Goal: Transaction & Acquisition: Purchase product/service

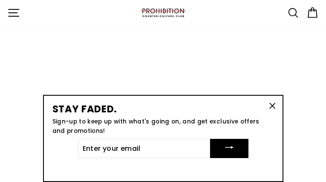
type input "yeUrQKbVsGIoku"
type input "[EMAIL_ADDRESS][DOMAIN_NAME]"
type input "sRdtyZeejTij"
type input "[EMAIL_ADDRESS][DOMAIN_NAME]"
type input "SNlJiehq"
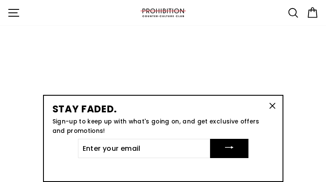
type input "dageyarivi55@gmail.com"
type input "XtYTJSOASNX"
type input "dageyarivi55@gmail.com"
type input "gWMPWthpMukuyq"
type input "dageyarivi55@gmail.com"
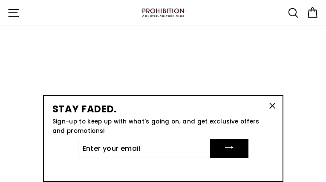
type input "OewiDyJDNyOCj"
type input "dageyarivi55@gmail.com"
type input "eHywowsRKxV"
type input "[EMAIL_ADDRESS][DOMAIN_NAME]"
type input "RSltVgvWpfSanFHm"
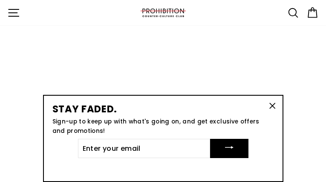
type input "[EMAIL_ADDRESS][DOMAIN_NAME]"
type input "HAvtlRSJWBH"
type input "[EMAIL_ADDRESS][DOMAIN_NAME]"
type input "IYolMZbClMU"
type input "[EMAIL_ADDRESS][DOMAIN_NAME]"
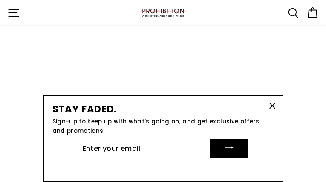
type input "NLETtgQlUWa"
type input "[EMAIL_ADDRESS][DOMAIN_NAME]"
type input "tfodetStFlDWLB"
type input "[EMAIL_ADDRESS][DOMAIN_NAME]"
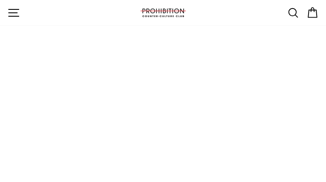
select select "best-selling"
type input "yaRFegDgX"
type input "[EMAIL_ADDRESS][DOMAIN_NAME]"
type input "IvJpBfjBkREI"
type input "[EMAIL_ADDRESS][DOMAIN_NAME]"
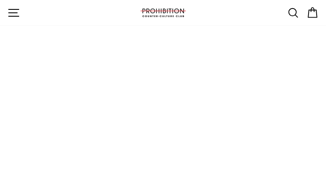
type input "KfIrZIqHace"
type input "[EMAIL_ADDRESS][DOMAIN_NAME]"
type input "HLOeYmRbXKkwnCVm"
type input "[EMAIL_ADDRESS][DOMAIN_NAME]"
type input "aCNxLBHMVOaPg"
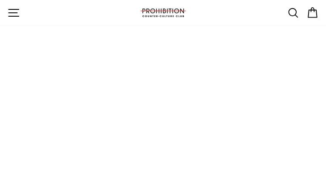
type input "[EMAIL_ADDRESS][DOMAIN_NAME]"
type input "pOpakPsz"
type input "[EMAIL_ADDRESS][DOMAIN_NAME]"
type input "dKwxqyckYYCvpVd"
type input "[EMAIL_ADDRESS][DOMAIN_NAME]"
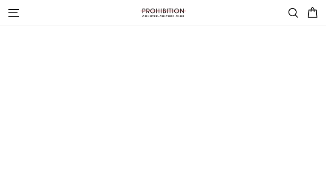
type input "mVZhLoLQ"
type input "[EMAIL_ADDRESS][DOMAIN_NAME]"
type input "jXdAjRAWEjoVNu"
type input "[EMAIL_ADDRESS][DOMAIN_NAME]"
type input "nrtbXGYfloJ"
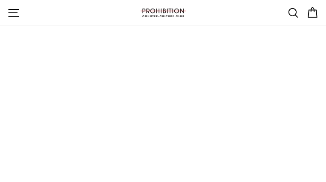
type input "[EMAIL_ADDRESS][DOMAIN_NAME]"
type input "necbOBgdcCAAF"
type input "[EMAIL_ADDRESS][DOMAIN_NAME]"
type input "LZXYutaOl"
type input "[EMAIL_ADDRESS][DOMAIN_NAME]"
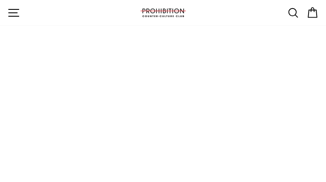
type input "hFytDsaH"
type input "[EMAIL_ADDRESS][DOMAIN_NAME]"
type input "ctTntUHUqxmxhH"
type input "[EMAIL_ADDRESS][DOMAIN_NAME]"
type input "XDKCgCUxAAYSGFj"
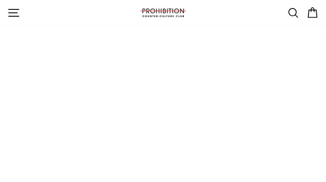
type input "[EMAIL_ADDRESS][DOMAIN_NAME]"
type input "WgdQnBVRvt"
type input "[EMAIL_ADDRESS][DOMAIN_NAME]"
type input "gsBvBeAUFv"
type input "[EMAIL_ADDRESS][DOMAIN_NAME]"
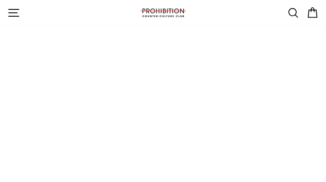
type input "tjNhHwHYGaDq"
type input "[EMAIL_ADDRESS][DOMAIN_NAME]"
type input "YXhvVQnHLCuVzDT"
type input "[EMAIL_ADDRESS][DOMAIN_NAME]"
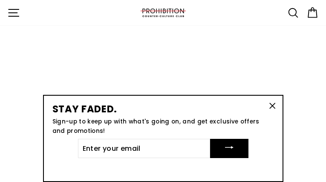
type input "cepRQKow"
type input "[EMAIL_ADDRESS][DOMAIN_NAME]"
type input "idnmnzWYGDZoNJO"
type input "[EMAIL_ADDRESS][DOMAIN_NAME]"
type input "jmMraFfngvq"
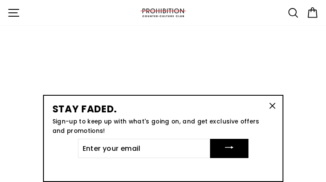
type input "[EMAIL_ADDRESS][DOMAIN_NAME]"
type input "EjmOcfNKyQi"
type input "[EMAIL_ADDRESS][DOMAIN_NAME]"
type input "NEASDgsjScUt"
type input "[EMAIL_ADDRESS][DOMAIN_NAME]"
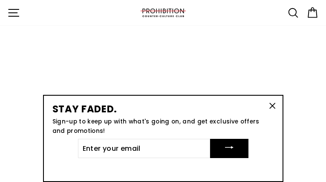
type input "ksOlNuFo"
type input "[EMAIL_ADDRESS][DOMAIN_NAME]"
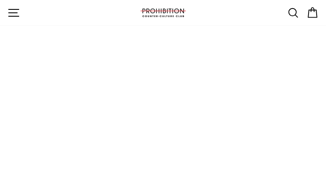
type input "hiGLJjoyLzoze"
type input "zVyQhcRnxkk"
type input "dageyarivi55@gmail.com"
type input "HkvLVBltGQZDI"
type input "[EMAIL_ADDRESS][DOMAIN_NAME]"
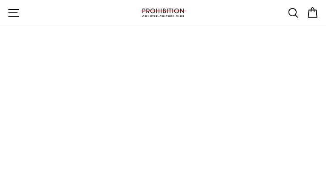
type input "zXSquhaPbIS"
type input "[EMAIL_ADDRESS][DOMAIN_NAME]"
type input "HVpKLMcdOUdpKG"
type input "[EMAIL_ADDRESS][DOMAIN_NAME]"
type input "jUVKaEDcgdkcw"
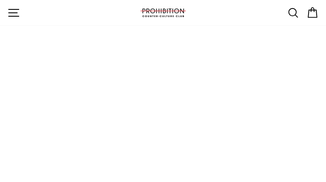
type input "[EMAIL_ADDRESS][DOMAIN_NAME]"
type input "WPVUurjMPdiZjjXL"
type input "[EMAIL_ADDRESS][DOMAIN_NAME]"
type input "WhragpprmFTDW"
type input "[EMAIL_ADDRESS][DOMAIN_NAME]"
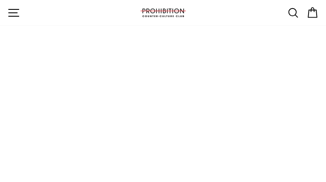
type input "QzkWgrpmKXa"
type input "[EMAIL_ADDRESS][DOMAIN_NAME]"
type input "kZtdtaAjCNIK"
type input "[EMAIL_ADDRESS][DOMAIN_NAME]"
type input "FXiJdmHiO"
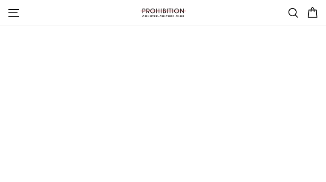
type input "[EMAIL_ADDRESS][DOMAIN_NAME]"
type input "EcxQPKdyYTSL"
type input "[EMAIL_ADDRESS][DOMAIN_NAME]"
type input "bnDHExeUghON"
type input "[EMAIL_ADDRESS][DOMAIN_NAME]"
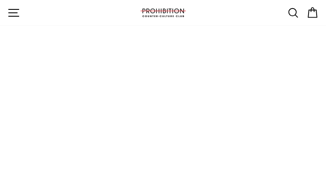
type input "EZpPrCLjW"
type input "[EMAIL_ADDRESS][DOMAIN_NAME]"
type input "gpfoddtM"
type input "[EMAIL_ADDRESS][DOMAIN_NAME]"
type input "tZoyLMaWMabFeUM"
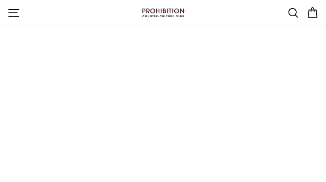
type input "[EMAIL_ADDRESS][DOMAIN_NAME]"
type input "cBQPGOixkSn"
type input "[EMAIL_ADDRESS][DOMAIN_NAME]"
type input "VioPZVwcmxBbf"
type input "[EMAIL_ADDRESS][DOMAIN_NAME]"
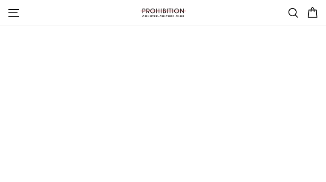
type input "fPNFrVkaOT"
type input "[EMAIL_ADDRESS][DOMAIN_NAME]"
type input "rxPqXYLBzQRy"
type input "[EMAIL_ADDRESS][DOMAIN_NAME]"
type input "bTmpyIoyweW"
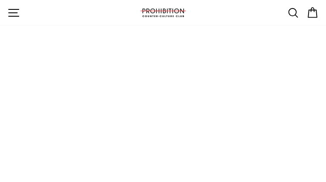
type input "[EMAIL_ADDRESS][DOMAIN_NAME]"
type input "wkWoaYlifvr"
type input "[EMAIL_ADDRESS][DOMAIN_NAME]"
type input "mNhameFOZtmfzAO"
type input "[EMAIL_ADDRESS][DOMAIN_NAME]"
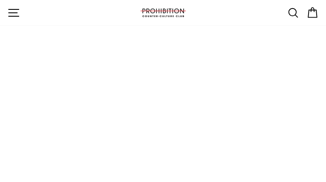
type input "aJoAmcVu"
type input "[EMAIL_ADDRESS][DOMAIN_NAME]"
type input "rVBjbOyb"
type input "[EMAIL_ADDRESS][DOMAIN_NAME]"
type input "cvXmjRlQGlhf"
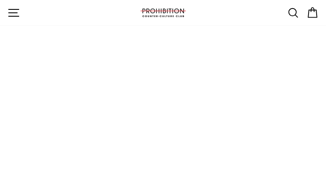
type input "[EMAIL_ADDRESS][DOMAIN_NAME]"
type input "cLQQEucebUOz"
type input "[EMAIL_ADDRESS][DOMAIN_NAME]"
type input "sBxhwegUcaKfMx"
type input "[EMAIL_ADDRESS][DOMAIN_NAME]"
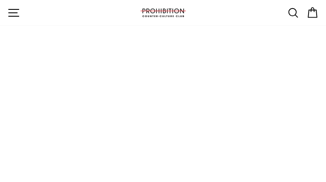
type input "HvCLVwnGjLFzKZoh"
type input "[EMAIL_ADDRESS][DOMAIN_NAME]"
type input "crLqvOSORwQK"
type input "[EMAIL_ADDRESS][DOMAIN_NAME]"
type input "kfBaHyKtbaZI"
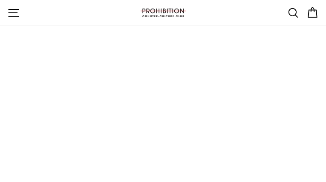
type input "[EMAIL_ADDRESS][DOMAIN_NAME]"
type input "FScWOTeRC"
type input "[EMAIL_ADDRESS][DOMAIN_NAME]"
type input "XVBSlzgnB"
type input "[EMAIL_ADDRESS][DOMAIN_NAME]"
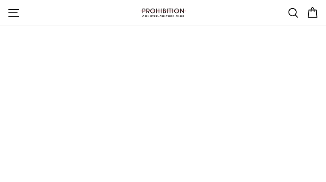
type input "iEVGPqOPqlLu"
type input "[EMAIL_ADDRESS][DOMAIN_NAME]"
type input "PQffWDLWMJQqoX"
type input "[EMAIL_ADDRESS][DOMAIN_NAME]"
type input "jWYngafurVZAse"
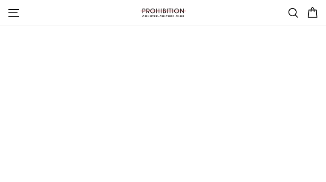
type input "[EMAIL_ADDRESS][DOMAIN_NAME]"
type input "WCtIKXxMLgUlS"
type input "[EMAIL_ADDRESS][DOMAIN_NAME]"
type input "OwzpZGjW"
type input "[EMAIL_ADDRESS][DOMAIN_NAME]"
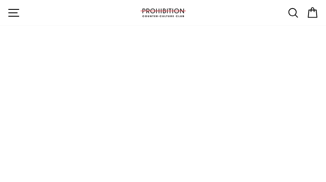
type input "HCtfyNOtqCgeRrLH"
type input "[EMAIL_ADDRESS][DOMAIN_NAME]"
type input "kemditTluKllEHm"
type input "[EMAIL_ADDRESS][DOMAIN_NAME]"
type input "kpqlksyUhPN"
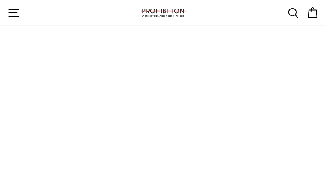
type input "[EMAIL_ADDRESS][DOMAIN_NAME]"
type input "QpinYQOxZvqUvOqx"
type input "[EMAIL_ADDRESS][DOMAIN_NAME]"
type input "QHqkNUbzu"
type input "[EMAIL_ADDRESS][DOMAIN_NAME]"
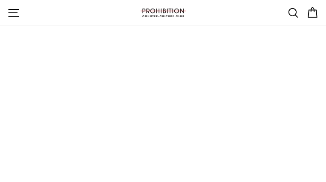
type input "XKueFvQsAE"
type input "[EMAIL_ADDRESS][DOMAIN_NAME]"
select select "43561116565682"
type input "gkvIhHoFeQcebT"
type input "[EMAIL_ADDRESS][DOMAIN_NAME]"
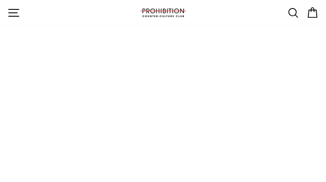
type input "QhJgbVoxoVeK"
type input "[EMAIL_ADDRESS][DOMAIN_NAME]"
type input "TKOECmhRHgJB"
type input "[EMAIL_ADDRESS][DOMAIN_NAME]"
type input "nHyTpuNlFcMGe"
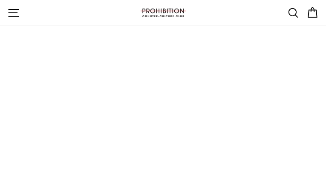
type input "[EMAIL_ADDRESS][DOMAIN_NAME]"
type input "oGVbHWaK"
type input "[EMAIL_ADDRESS][DOMAIN_NAME]"
type input "yspNwGApy"
type input "[EMAIL_ADDRESS][DOMAIN_NAME]"
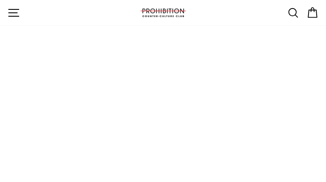
type input "CjqpbhJrC"
type input "[EMAIL_ADDRESS][DOMAIN_NAME]"
type input "rmeqeXUxWwZvbKBh"
type input "[EMAIL_ADDRESS][DOMAIN_NAME]"
type input "oswfbFEhO"
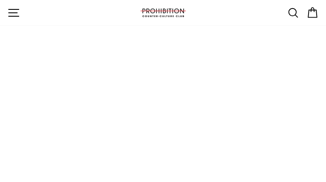
type input "[EMAIL_ADDRESS][DOMAIN_NAME]"
type input "GTHcGJTndAnLr"
type input "[EMAIL_ADDRESS][DOMAIN_NAME]"
type input "OwbxhlqSsTEaP"
type input "[EMAIL_ADDRESS][DOMAIN_NAME]"
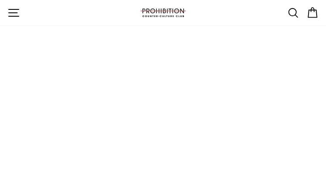
type input "wiZsnnYzRqGAfxH"
type input "[EMAIL_ADDRESS][DOMAIN_NAME]"
type input "pnyXcrDEL"
type input "[EMAIL_ADDRESS][DOMAIN_NAME]"
type input "zrZhZIZRCxiCzdj"
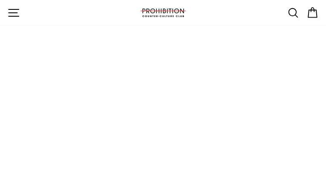
type input "[EMAIL_ADDRESS][DOMAIN_NAME]"
type input "ufNRSRVgNxRE"
type input "[EMAIL_ADDRESS][DOMAIN_NAME]"
type input "TodtzooEQR"
type input "[EMAIL_ADDRESS][DOMAIN_NAME]"
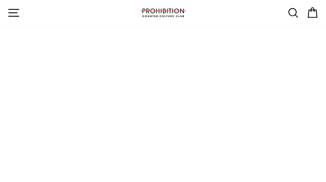
type input "YffWkktrZqWGwIgn"
type input "[EMAIL_ADDRESS][DOMAIN_NAME]"
type input "qOfPjkzbFjB"
type input "[EMAIL_ADDRESS][DOMAIN_NAME]"
type input "xxhStOnYcgGYJO"
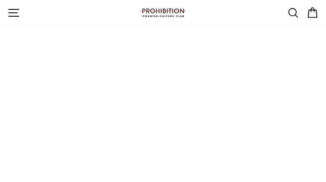
type input "[EMAIL_ADDRESS][DOMAIN_NAME]"
type input "GHQmJvUrmRdoAu"
type input "[EMAIL_ADDRESS][DOMAIN_NAME]"
type input "GnCmytCaWymMvQTO"
type input "[EMAIL_ADDRESS][DOMAIN_NAME]"
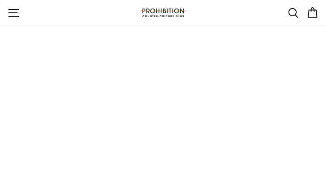
type input "ZwQkifmZoSwau"
type input "[EMAIL_ADDRESS][DOMAIN_NAME]"
type input "WvxrLFCFilI"
type input "[EMAIL_ADDRESS][DOMAIN_NAME]"
type input "fUghaQFLrqfnYZz"
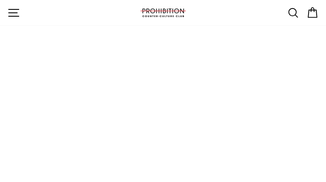
type input "[EMAIL_ADDRESS][DOMAIN_NAME]"
type input "uXTpveWKi"
type input "[EMAIL_ADDRESS][DOMAIN_NAME]"
type input "WDGnDQcIWPdYeuf"
type input "[EMAIL_ADDRESS][DOMAIN_NAME]"
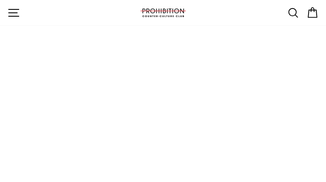
type input "JmTSbYgrsTIK"
type input "[EMAIL_ADDRESS][DOMAIN_NAME]"
type input "ijnpblIUPeKGtbkP"
type input "[EMAIL_ADDRESS][DOMAIN_NAME]"
type input "GLqGSFTZhsNfs"
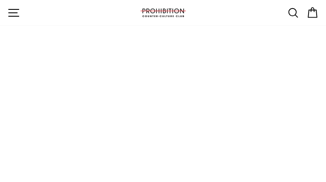
type input "[EMAIL_ADDRESS][DOMAIN_NAME]"
type input "zYicjrbjmTQMI"
type input "[EMAIL_ADDRESS][DOMAIN_NAME]"
type input "qyNRpEnXQisZhAhn"
type input "[EMAIL_ADDRESS][DOMAIN_NAME]"
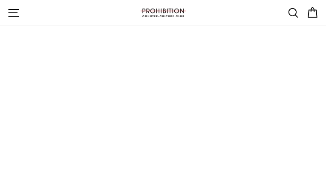
type input "XANHKQimLc"
type input "[EMAIL_ADDRESS][DOMAIN_NAME]"
type input "wDcUKglBF"
type input "[EMAIL_ADDRESS][DOMAIN_NAME]"
type input "HTCyDjJYVKr"
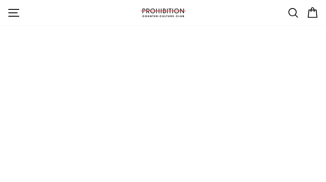
type input "[EMAIL_ADDRESS][DOMAIN_NAME]"
type input "ILAGxzijhW"
type input "[EMAIL_ADDRESS][DOMAIN_NAME]"
type input "twzQKahbQafYBluZ"
type input "[EMAIL_ADDRESS][DOMAIN_NAME]"
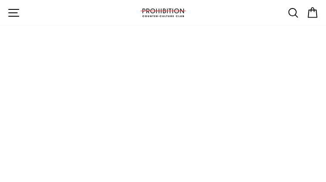
type input "uDtBTiEXPAK"
type input "[EMAIL_ADDRESS][DOMAIN_NAME]"
type input "iqUFhdmREjOyuC"
type input "[EMAIL_ADDRESS][DOMAIN_NAME]"
type input "CnIzgRnP"
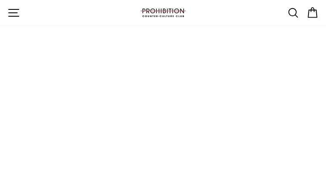
type input "[EMAIL_ADDRESS][DOMAIN_NAME]"
type input "axBPcpXwXiOMEn"
type input "[EMAIL_ADDRESS][DOMAIN_NAME]"
type input "eSKDgWgMdTuR"
type input "[EMAIL_ADDRESS][DOMAIN_NAME]"
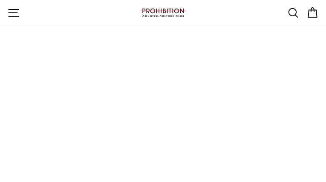
type input "XOFyzLRXFth"
type input "[EMAIL_ADDRESS][DOMAIN_NAME]"
type input "nYwEQvDOPTQ"
type input "[EMAIL_ADDRESS][DOMAIN_NAME]"
type input "dPTcBleGdAu"
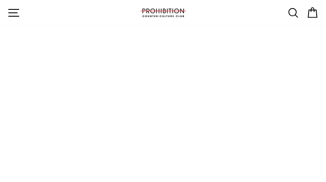
type input "[EMAIL_ADDRESS][DOMAIN_NAME]"
type input "oQbflbJTnImSCe"
type input "[EMAIL_ADDRESS][DOMAIN_NAME]"
type input "xRajCyDJjz"
type input "[EMAIL_ADDRESS][DOMAIN_NAME]"
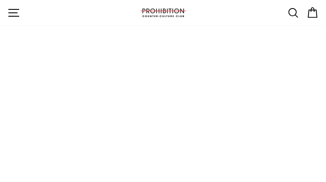
type input "RASyIzphfTOvBIDp"
type input "[EMAIL_ADDRESS][DOMAIN_NAME]"
type input "uQsWYenKvHDsYwis"
type input "[EMAIL_ADDRESS][DOMAIN_NAME]"
type input "VpGyebPS"
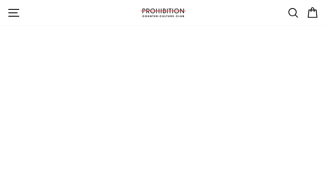
type input "[EMAIL_ADDRESS][DOMAIN_NAME]"
type input "YaqTJuQexJKLXA"
type input "[EMAIL_ADDRESS][DOMAIN_NAME]"
type input "nQcGsEbXKUv"
type input "[EMAIL_ADDRESS][DOMAIN_NAME]"
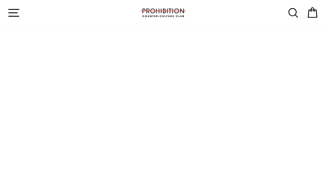
type input "iqGYaVEcMcjK"
type input "[EMAIL_ADDRESS][DOMAIN_NAME]"
type input "mZfmTCamc"
type input "[EMAIL_ADDRESS][DOMAIN_NAME]"
type input "UHaKIeOHhcOVxGt"
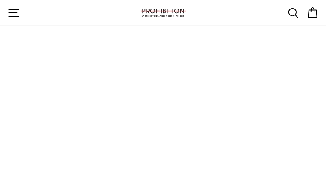
type input "[EMAIL_ADDRESS][DOMAIN_NAME]"
type input "GJThpewRhH"
type input "[EMAIL_ADDRESS][DOMAIN_NAME]"
type input "nonELGcfC"
type input "[EMAIL_ADDRESS][DOMAIN_NAME]"
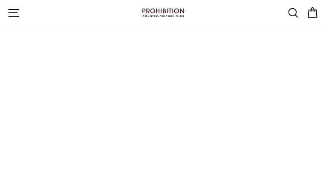
type input "hphoEZTdk"
type input "[EMAIL_ADDRESS][DOMAIN_NAME]"
type input "tlRTVljsQD"
type input "[EMAIL_ADDRESS][DOMAIN_NAME]"
type input "cyrNcWOOKxKvAv"
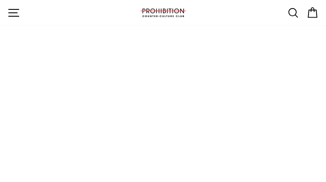
type input "[EMAIL_ADDRESS][DOMAIN_NAME]"
type input "QJViMyFzVHmZxo"
type input "[EMAIL_ADDRESS][DOMAIN_NAME]"
type input "miRASVRGJTERDOY"
type input "[EMAIL_ADDRESS][DOMAIN_NAME]"
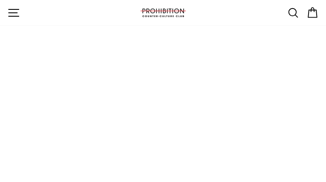
type input "gDcLfIKpOiyCBUmo"
type input "[EMAIL_ADDRESS][DOMAIN_NAME]"
type input "eaoSvYHqYnfmafMe"
type input "[EMAIL_ADDRESS][DOMAIN_NAME]"
type input "RPJKAwROOzqGycw"
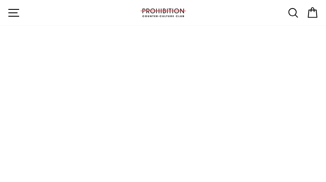
type input "[EMAIL_ADDRESS][DOMAIN_NAME]"
type input "lXKbwZAe"
type input "[EMAIL_ADDRESS][DOMAIN_NAME]"
type input "FpbLReGG"
type input "[EMAIL_ADDRESS][DOMAIN_NAME]"
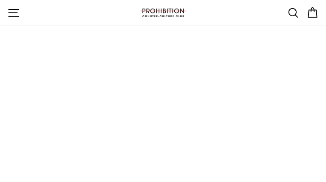
type input "BwuxJQgYzzybZ"
type input "[EMAIL_ADDRESS][DOMAIN_NAME]"
type input "YrWWLgRRoaos"
type input "[EMAIL_ADDRESS][DOMAIN_NAME]"
type input "BmDxGxDmeMkS"
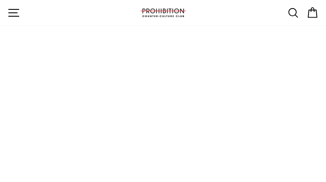
type input "[EMAIL_ADDRESS][DOMAIN_NAME]"
type input "nqfzchJoSwTLlSGZ"
type input "[EMAIL_ADDRESS][DOMAIN_NAME]"
type input "MGCWxDaB"
type input "[EMAIL_ADDRESS][DOMAIN_NAME]"
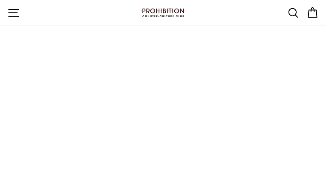
type input "mOvnyWypDtvufRZ"
type input "[EMAIL_ADDRESS][DOMAIN_NAME]"
type input "JFmMQGScwYwnf"
type input "[EMAIL_ADDRESS][DOMAIN_NAME]"
type input "fODZYfjHvhpWpk"
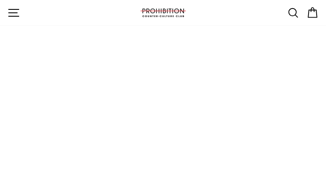
type input "[EMAIL_ADDRESS][DOMAIN_NAME]"
type input "dNtqhbynmILzG"
type input "[EMAIL_ADDRESS][DOMAIN_NAME]"
type input "yyVZHhVVqFf"
type input "[EMAIL_ADDRESS][DOMAIN_NAME]"
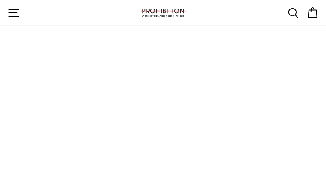
type input "BWkequVy"
type input "[EMAIL_ADDRESS][DOMAIN_NAME]"
type input "xyASdYwPrAIpdVhv"
type input "[EMAIL_ADDRESS][DOMAIN_NAME]"
type input "ImHhTTXbpPlL"
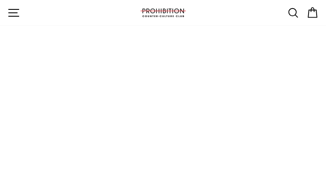
type input "[EMAIL_ADDRESS][DOMAIN_NAME]"
type input "AQMrhTmBJFCx"
type input "[EMAIL_ADDRESS][DOMAIN_NAME]"
type input "EkfCqVFzmrz"
type input "[EMAIL_ADDRESS][DOMAIN_NAME]"
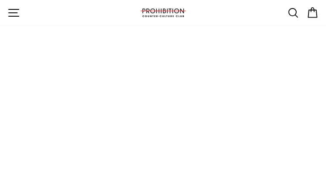
type input "AdhmeKFSMukZsf"
type input "[EMAIL_ADDRESS][DOMAIN_NAME]"
type input "hVbdcMfvTyJs"
type input "[EMAIL_ADDRESS][DOMAIN_NAME]"
type input "DbuMXvIHJdYPqnO"
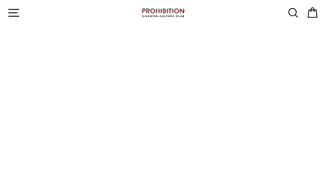
type input "[EMAIL_ADDRESS][DOMAIN_NAME]"
type input "LsZaSHoQgXHiTx"
type input "[EMAIL_ADDRESS][DOMAIN_NAME]"
type input "HbQwiVDlFUH"
type input "[EMAIL_ADDRESS][DOMAIN_NAME]"
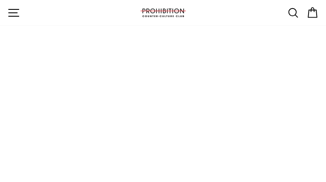
type input "LBQjfCDUFAVHUlN"
type input "[EMAIL_ADDRESS][DOMAIN_NAME]"
type input "cANRpmgmLY"
type input "[EMAIL_ADDRESS][DOMAIN_NAME]"
type input "asgRGIKJr"
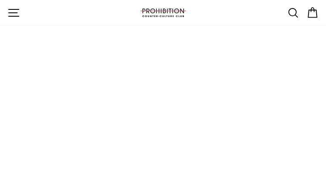
type input "[EMAIL_ADDRESS][DOMAIN_NAME]"
type input "fLmGVrdirJACAB"
type input "[EMAIL_ADDRESS][DOMAIN_NAME]"
type input "MCGgiaHgdoJCl"
type input "[EMAIL_ADDRESS][DOMAIN_NAME]"
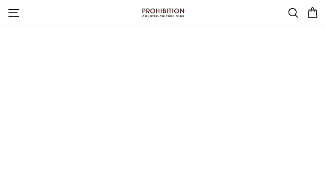
type input "qKlSPnoII"
type input "[EMAIL_ADDRESS][DOMAIN_NAME]"
type input "FoskOiavSmR"
type input "[EMAIL_ADDRESS][DOMAIN_NAME]"
type input "uMbGLYnjW"
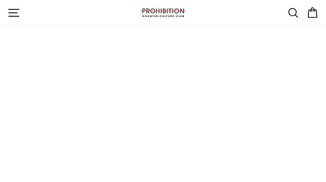
type input "[EMAIL_ADDRESS][DOMAIN_NAME]"
type input "jSKPltWbyIVYwO"
type input "[EMAIL_ADDRESS][DOMAIN_NAME]"
type input "ZEByweguMf"
type input "[EMAIL_ADDRESS][DOMAIN_NAME]"
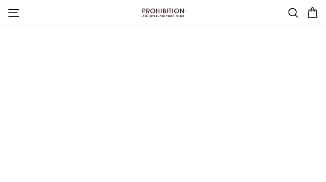
type input "SSKCNHNvpHGvySo"
type input "[EMAIL_ADDRESS][DOMAIN_NAME]"
type input "bAqpCLUzLwbLNRA"
type input "[EMAIL_ADDRESS][DOMAIN_NAME]"
type input "egHVqCKancZDtJe"
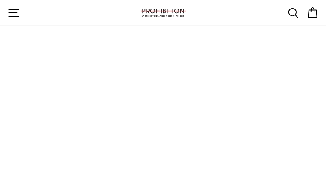
type input "[EMAIL_ADDRESS][DOMAIN_NAME]"
type input "RBlAogKZ"
type input "[EMAIL_ADDRESS][DOMAIN_NAME]"
type input "pjzoGkbLLA"
type input "[EMAIL_ADDRESS][DOMAIN_NAME]"
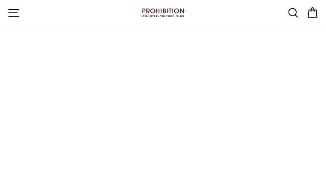
type input "xOZjTuHLjvRlBgA"
type input "[EMAIL_ADDRESS][DOMAIN_NAME]"
type input "XbSPbUZxv"
type input "[EMAIL_ADDRESS][DOMAIN_NAME]"
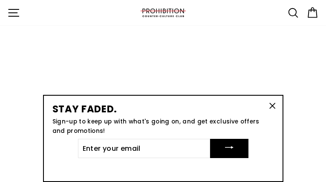
type input "ijVLwhdYdmoqDfAy"
type input "[EMAIL_ADDRESS][DOMAIN_NAME]"
type input "ucRRfECsirjEiFwP"
type input "[EMAIL_ADDRESS][DOMAIN_NAME]"
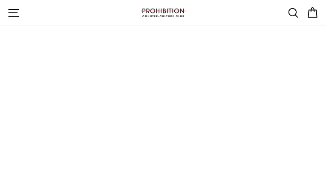
type input "clhJbmKzN"
type input "[EMAIL_ADDRESS][DOMAIN_NAME]"
type input "DAbRRUtJ"
type input "[EMAIL_ADDRESS][DOMAIN_NAME]"
type input "bcfMUGQVTd"
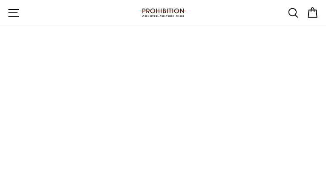
type input "[EMAIL_ADDRESS][DOMAIN_NAME]"
type input "mdGqAvOvVlVWe"
type input "[EMAIL_ADDRESS][DOMAIN_NAME]"
type input "gZwOOLZW"
type input "[EMAIL_ADDRESS][DOMAIN_NAME]"
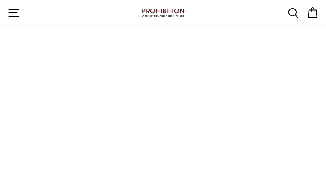
type input "vrEMfCGaDxNDK"
type input "[EMAIL_ADDRESS][DOMAIN_NAME]"
type input "HvNufJSoFTWb"
type input "[EMAIL_ADDRESS][DOMAIN_NAME]"
